Goal: Task Accomplishment & Management: Complete application form

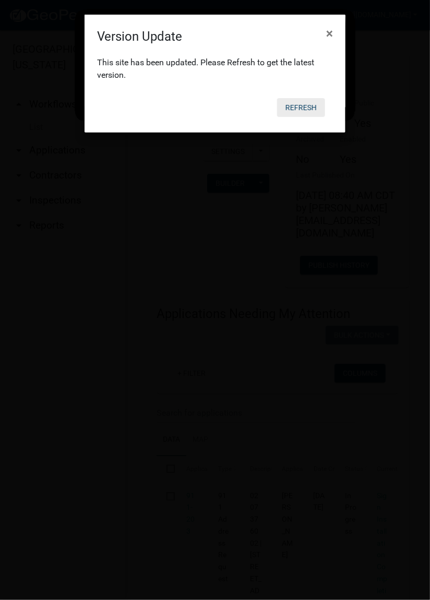
click at [311, 107] on button "Refresh" at bounding box center [301, 107] width 48 height 19
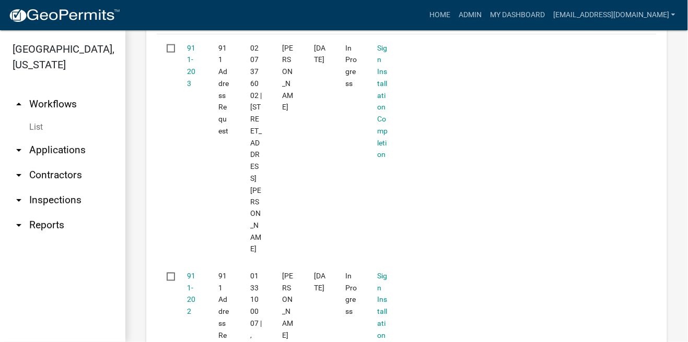
scroll to position [254, 0]
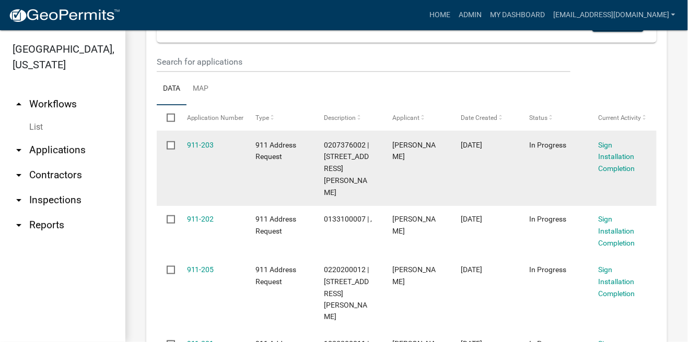
click at [170, 141] on input "checkbox" at bounding box center [170, 144] width 7 height 7
checkbox input "true"
click at [203, 147] on link "911-203" at bounding box center [200, 145] width 27 height 8
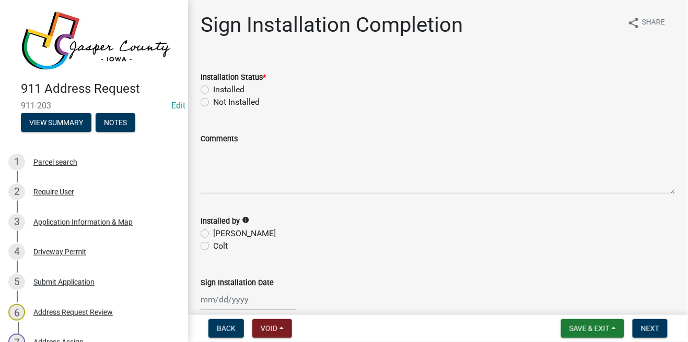
click at [213, 88] on label "Installed" at bounding box center [228, 90] width 31 height 13
click at [213, 88] on input "Installed" at bounding box center [216, 87] width 7 height 7
radio input "true"
click at [213, 234] on label "[PERSON_NAME]" at bounding box center [244, 234] width 63 height 13
click at [213, 234] on input "[PERSON_NAME]" at bounding box center [216, 231] width 7 height 7
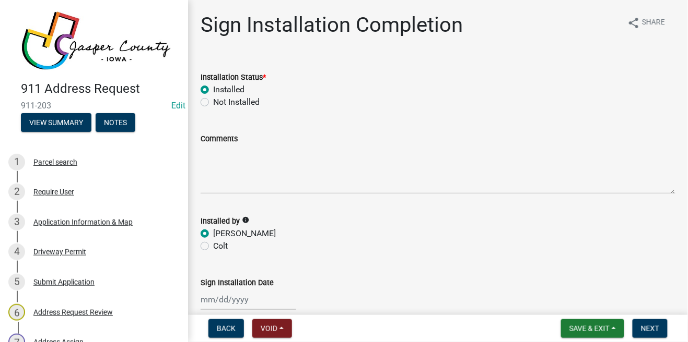
radio input "true"
click at [226, 300] on div at bounding box center [248, 299] width 96 height 21
select select "9"
select select "2025"
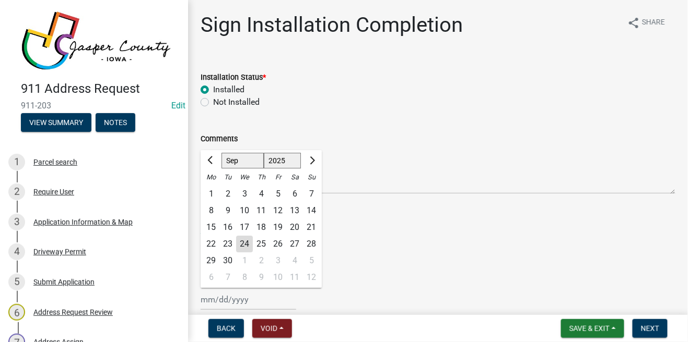
click at [242, 247] on div "24" at bounding box center [244, 244] width 17 height 17
type input "[DATE]"
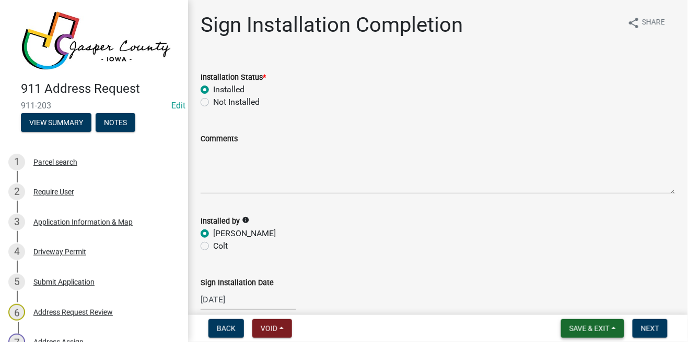
click at [430, 336] on button "Save & Exit" at bounding box center [592, 328] width 63 height 19
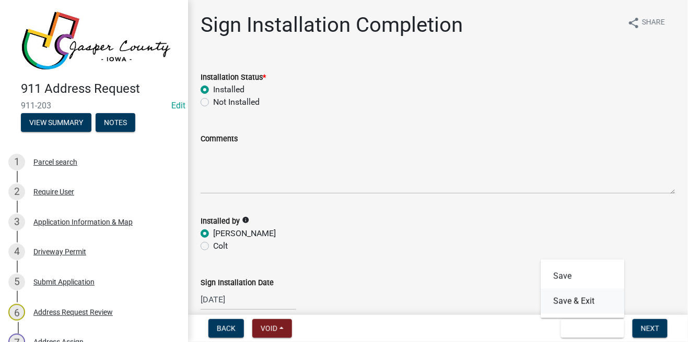
click at [430, 305] on button "Save & Exit" at bounding box center [582, 301] width 84 height 25
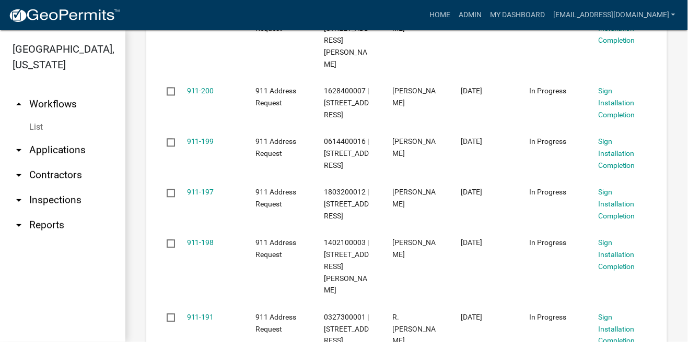
scroll to position [484, 0]
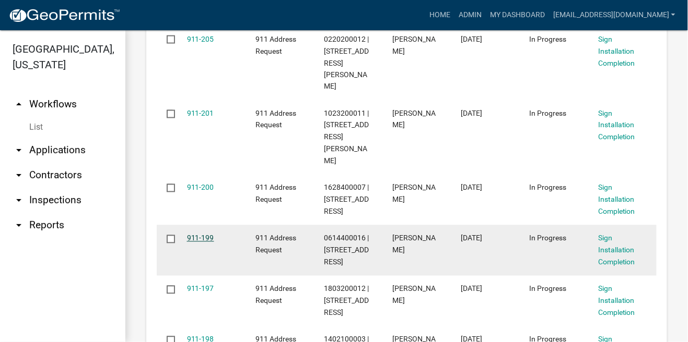
click at [192, 234] on link "911-199" at bounding box center [200, 238] width 27 height 8
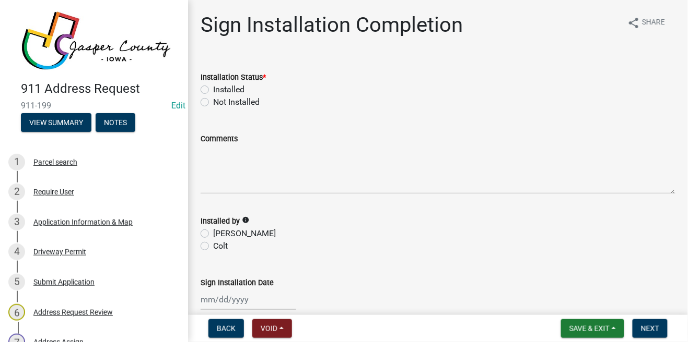
click at [213, 88] on label "Installed" at bounding box center [228, 90] width 31 height 13
click at [213, 88] on input "Installed" at bounding box center [216, 87] width 7 height 7
radio input "true"
click at [213, 234] on label "[PERSON_NAME]" at bounding box center [244, 234] width 63 height 13
click at [213, 234] on input "[PERSON_NAME]" at bounding box center [216, 231] width 7 height 7
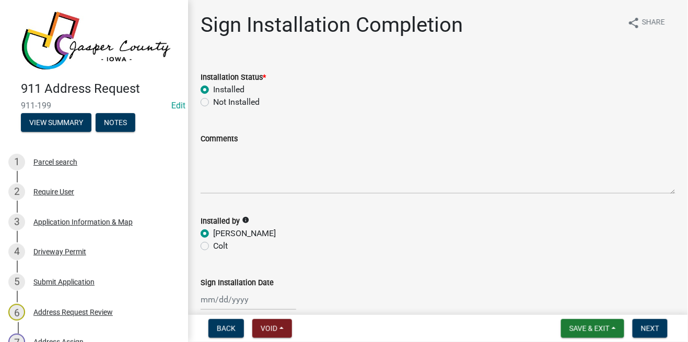
radio input "true"
click at [214, 302] on div at bounding box center [248, 299] width 96 height 21
select select "9"
select select "2025"
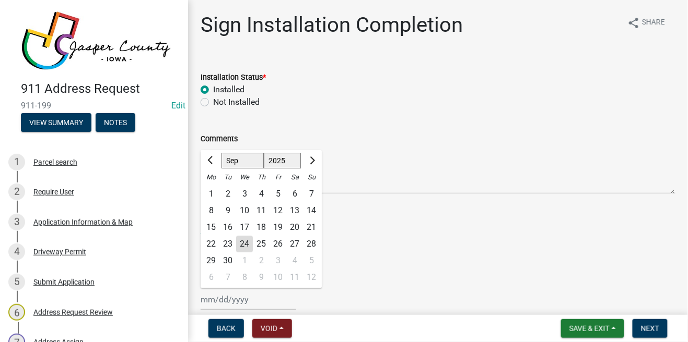
click at [248, 246] on div "24" at bounding box center [244, 244] width 17 height 17
type input "[DATE]"
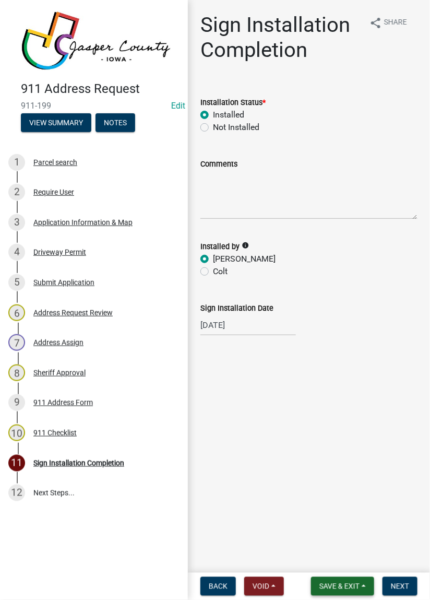
click at [336, 588] on span "Save & Exit" at bounding box center [339, 586] width 40 height 8
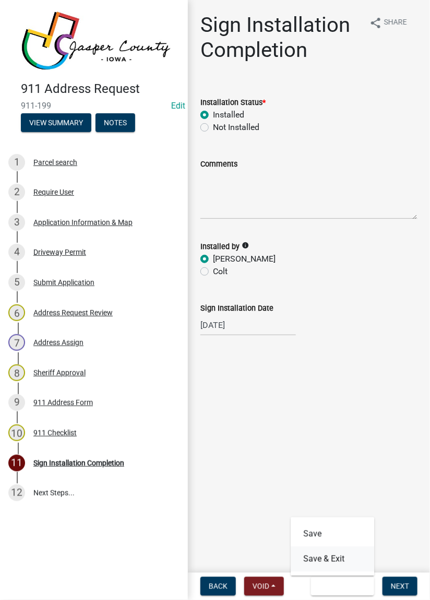
click at [322, 562] on button "Save & Exit" at bounding box center [333, 559] width 84 height 25
